Goal: Transaction & Acquisition: Purchase product/service

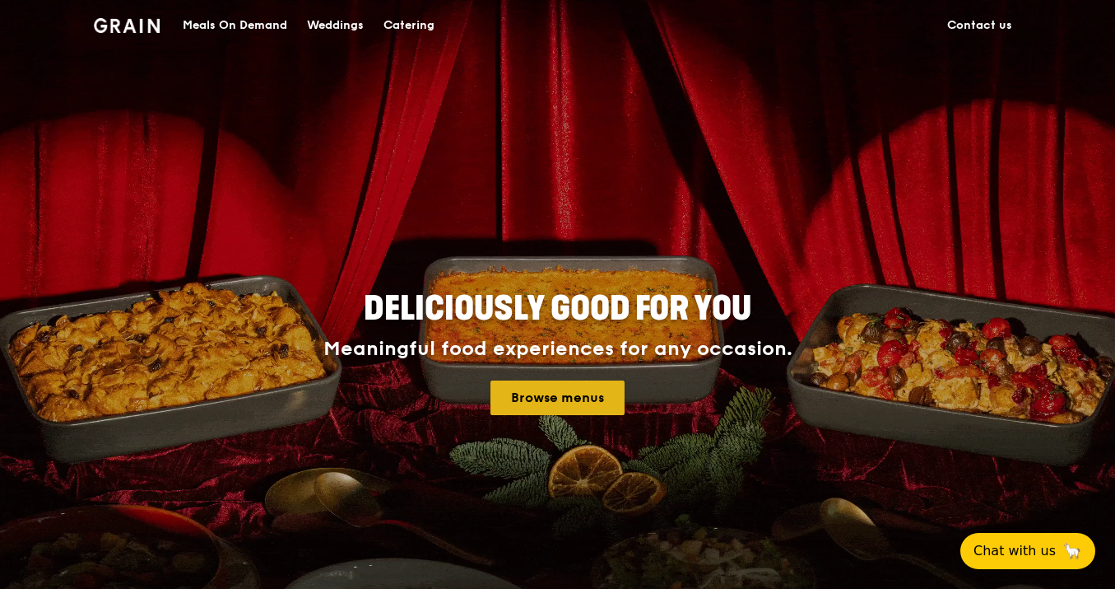
click at [562, 399] on link "Browse menus" at bounding box center [558, 397] width 134 height 35
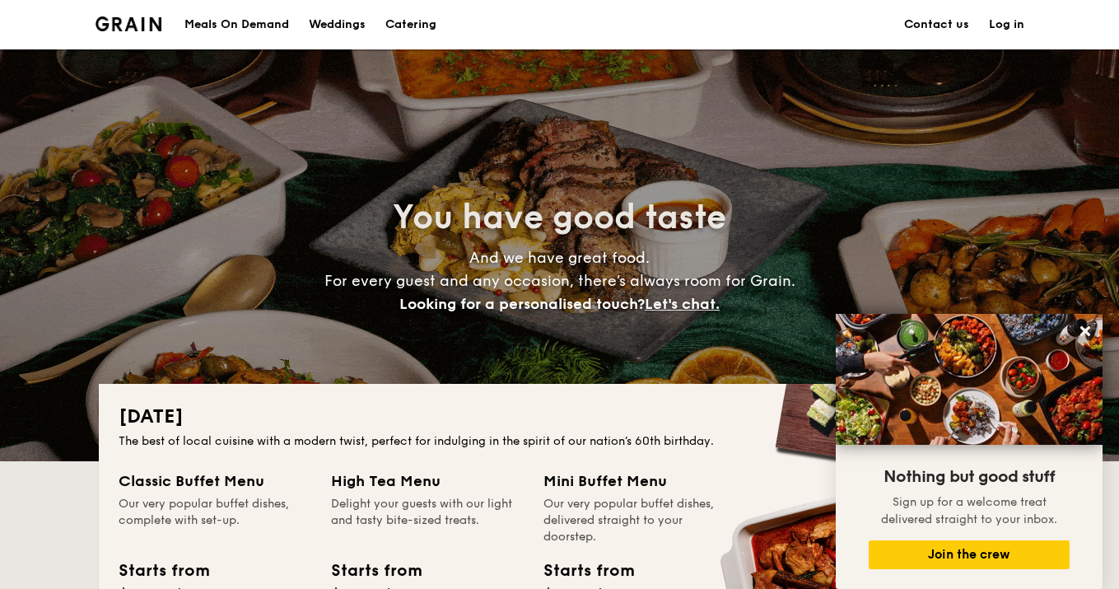
click at [268, 30] on div "Meals On Demand" at bounding box center [236, 24] width 105 height 49
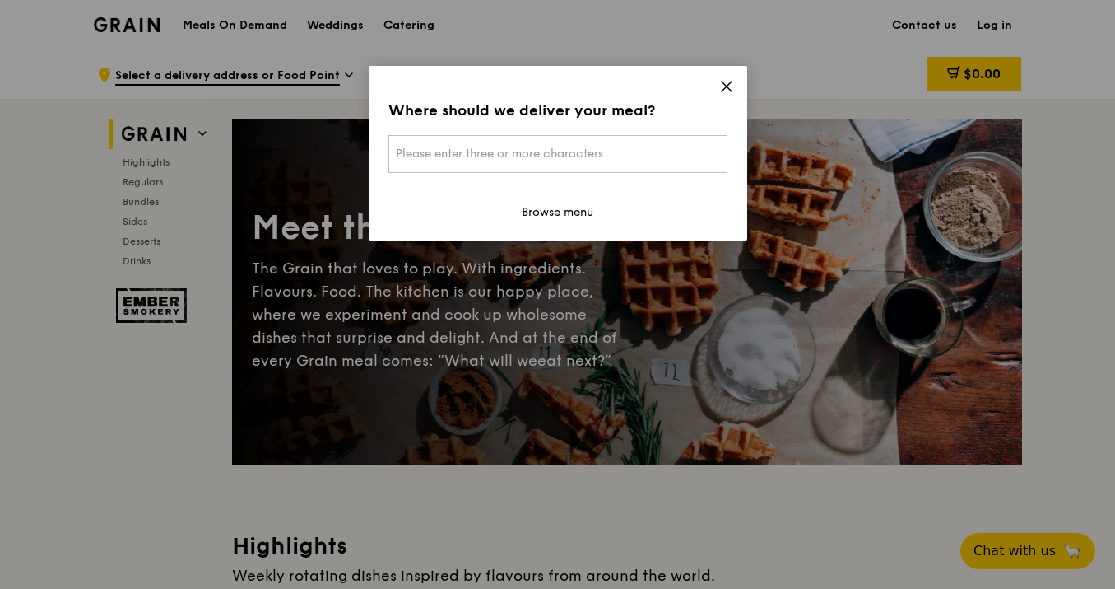
click at [727, 86] on icon at bounding box center [727, 86] width 10 height 10
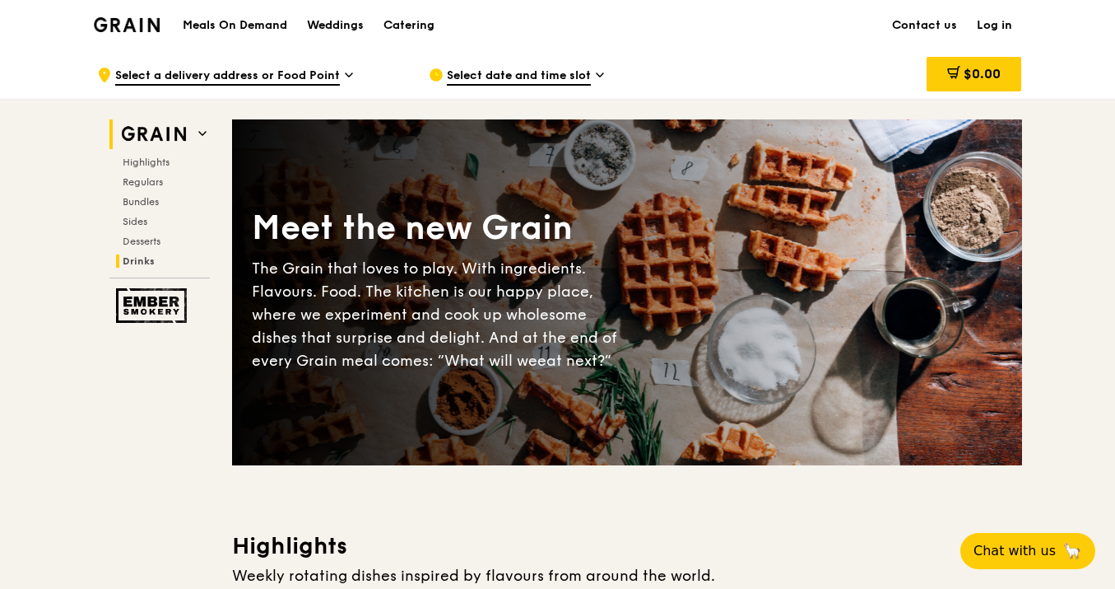
click at [141, 258] on span "Drinks" at bounding box center [139, 261] width 32 height 12
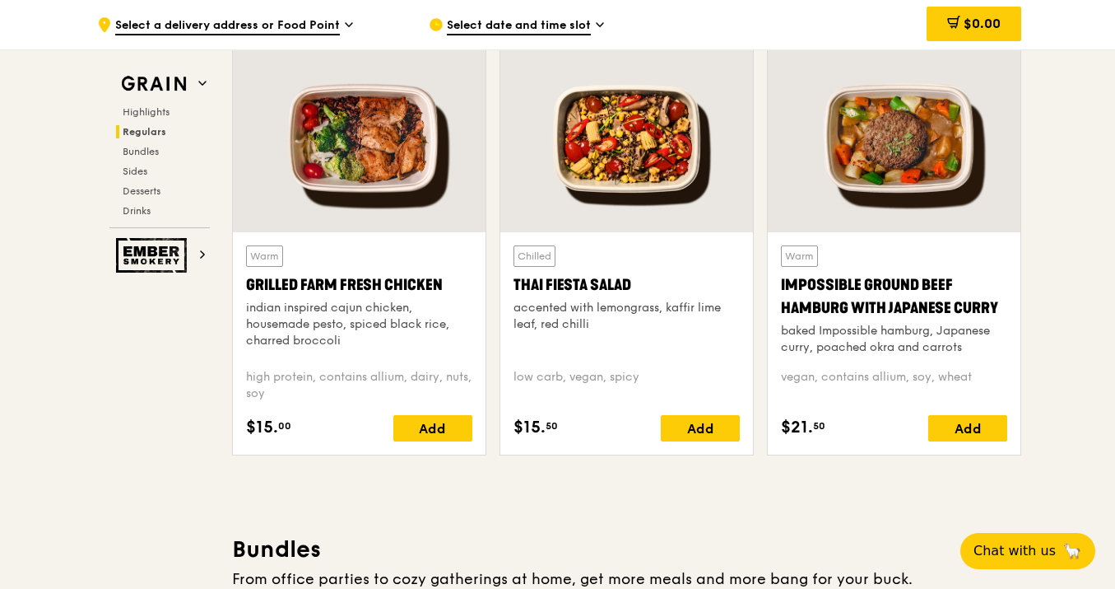
scroll to position [1885, 0]
